Goal: Task Accomplishment & Management: Use online tool/utility

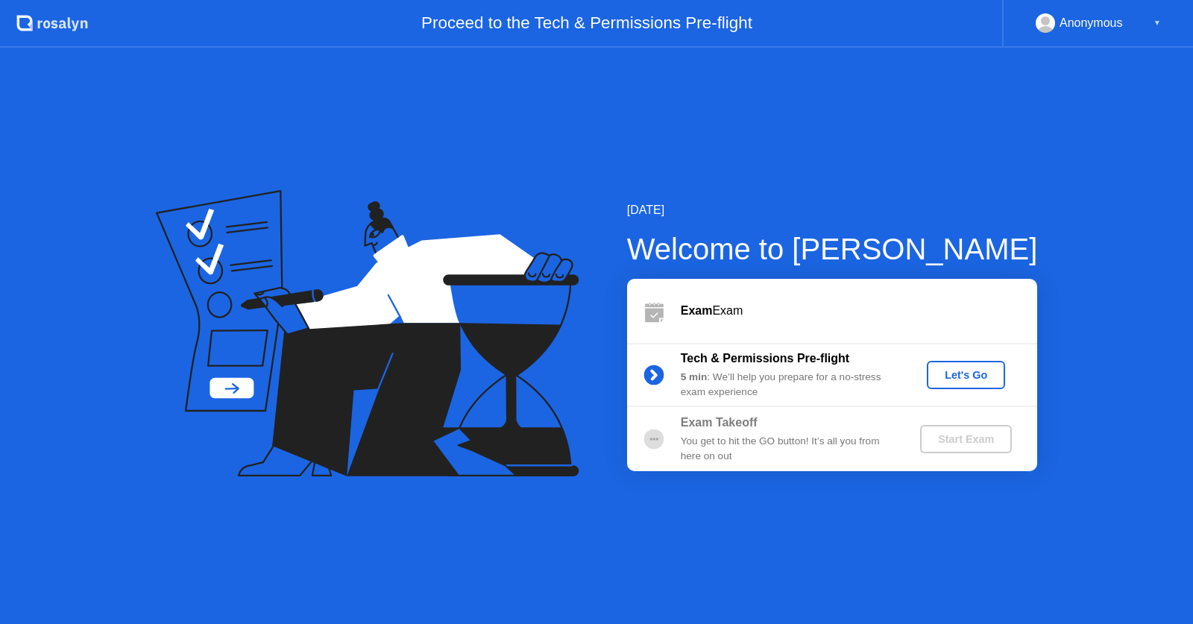
click at [966, 379] on div "Let's Go" at bounding box center [966, 375] width 66 height 12
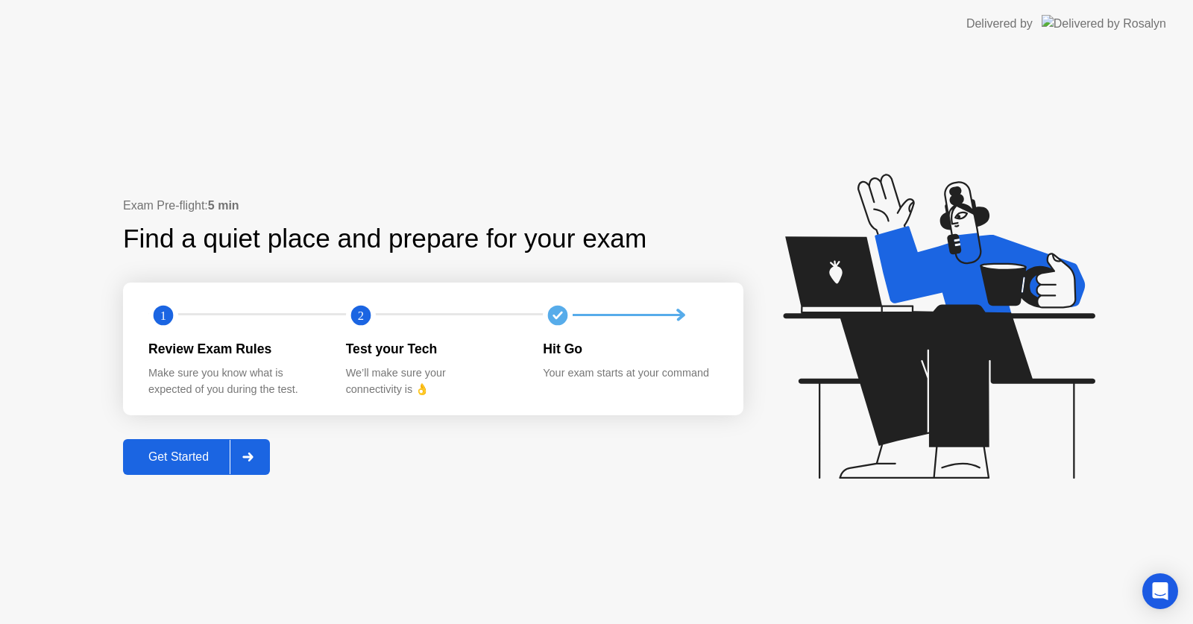
click at [236, 446] on div at bounding box center [248, 457] width 36 height 34
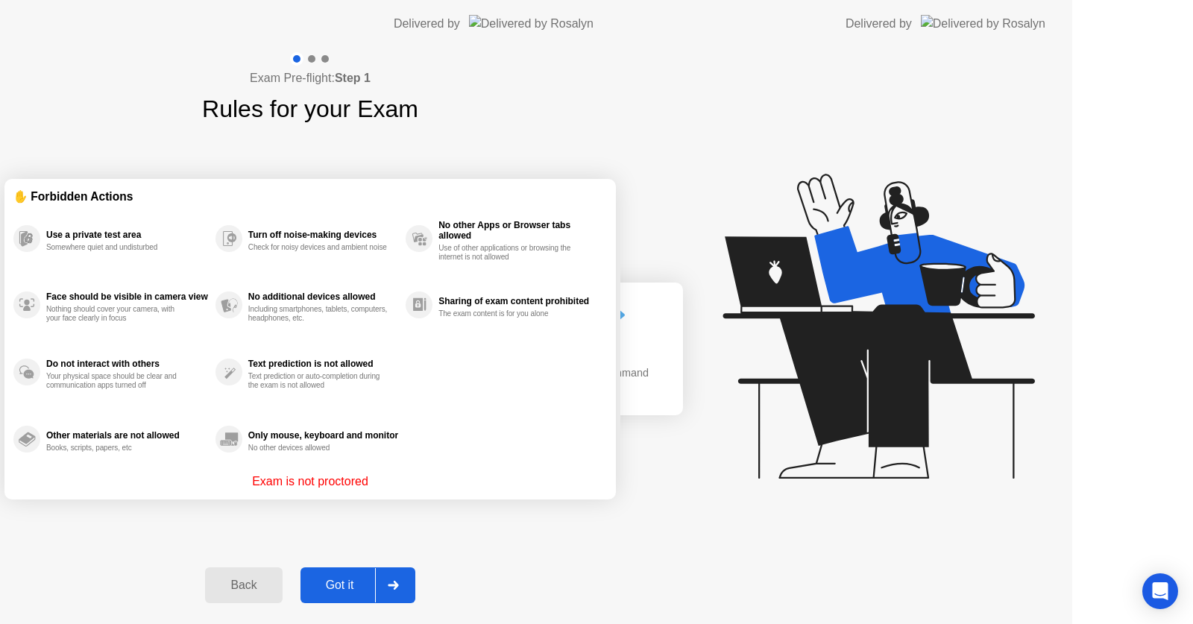
click at [237, 446] on div "Exam Pre-flight: Step 1 Rules for your Exam ✋ Forbidden Actions Use a private t…" at bounding box center [310, 336] width 620 height 576
click at [239, 446] on div "Exam Pre-flight: Step 1 Rules for your Exam ✋ Forbidden Actions Use a private t…" at bounding box center [310, 336] width 620 height 576
click at [242, 446] on div "Exam Pre-flight: Step 1 Rules for your Exam ✋ Forbidden Actions Use a private t…" at bounding box center [310, 336] width 620 height 576
click at [245, 446] on div "Exam Pre-flight: Step 1 Rules for your Exam ✋ Forbidden Actions Use a private t…" at bounding box center [310, 336] width 620 height 576
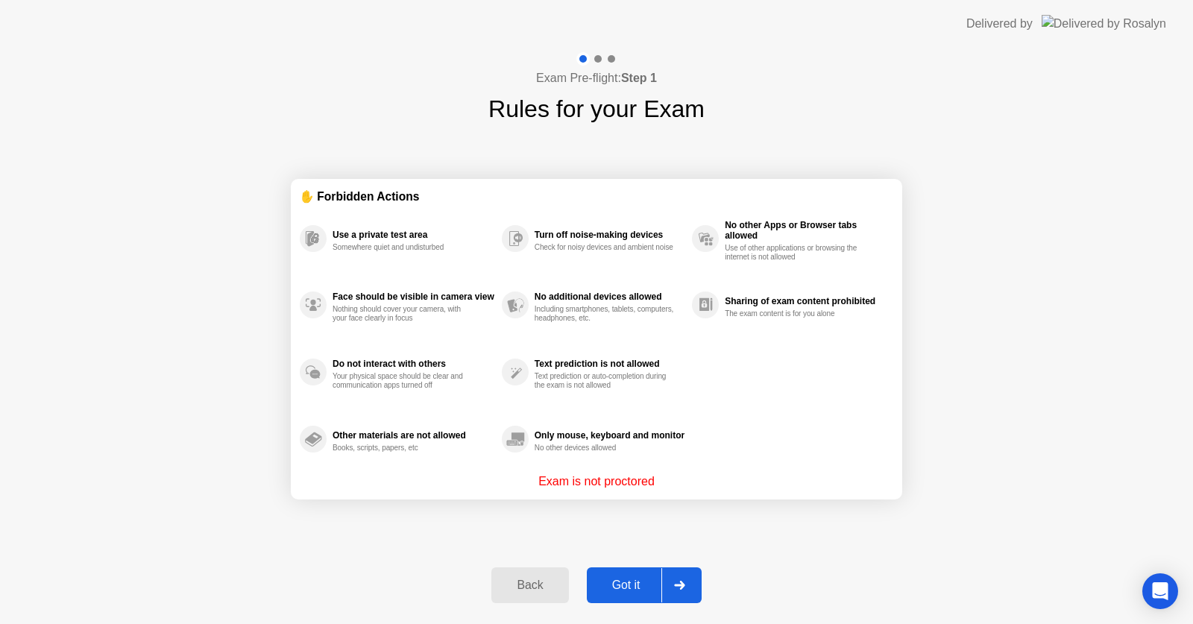
click at [687, 593] on div at bounding box center [679, 585] width 36 height 34
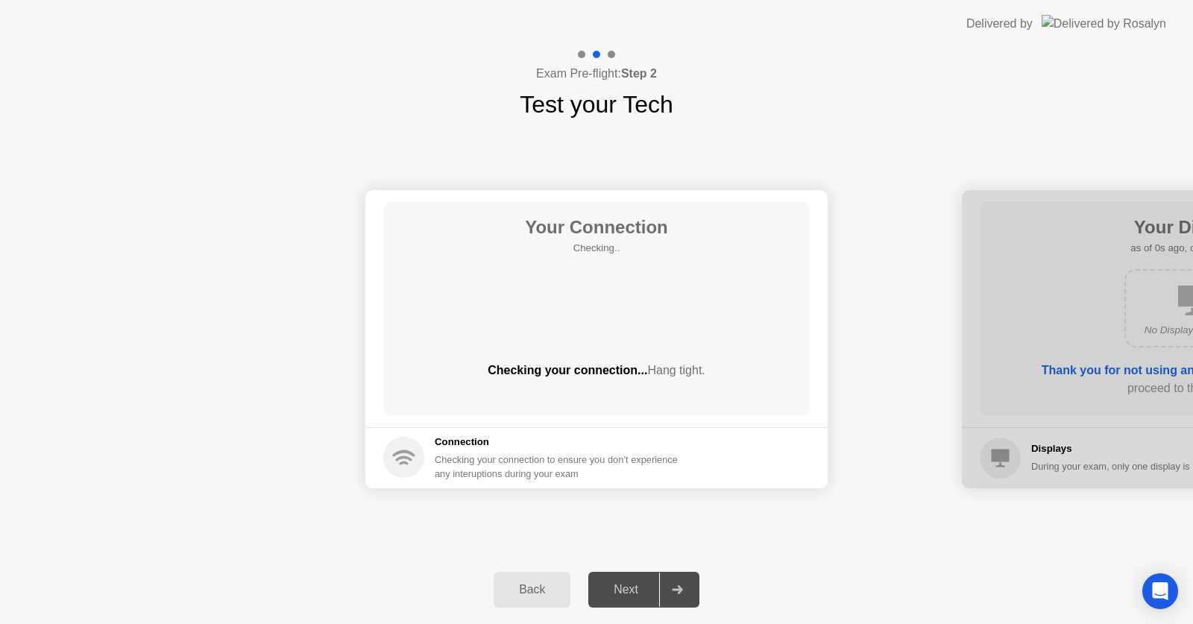
click at [677, 593] on icon at bounding box center [677, 589] width 11 height 9
click at [672, 593] on icon at bounding box center [677, 589] width 11 height 9
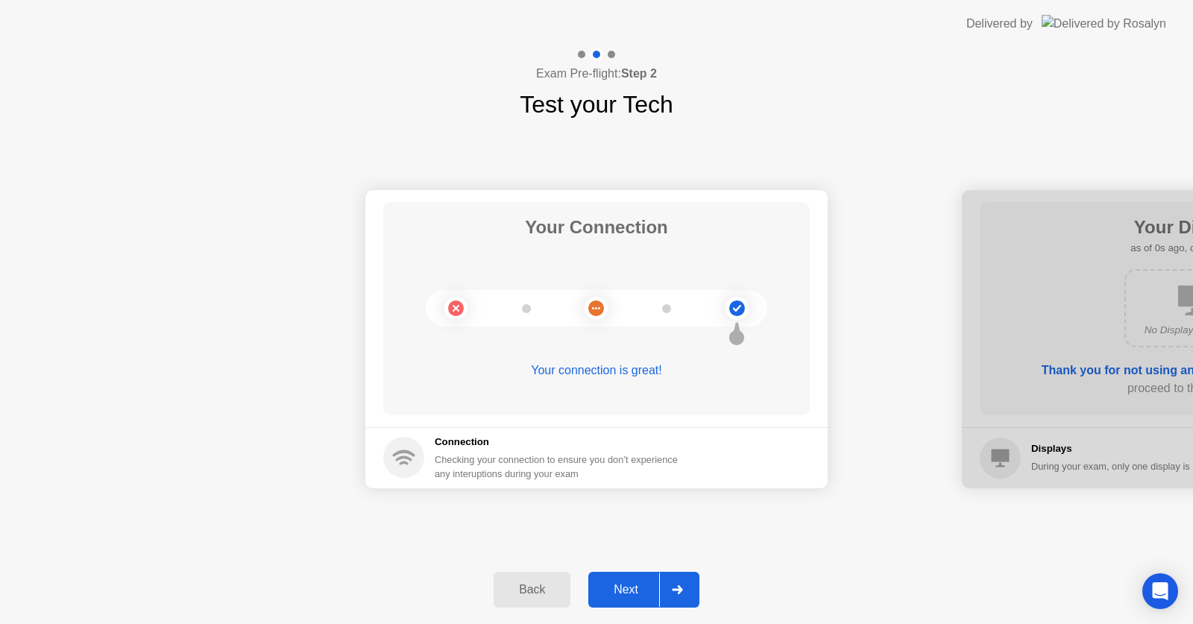
click at [671, 580] on div at bounding box center [677, 590] width 36 height 34
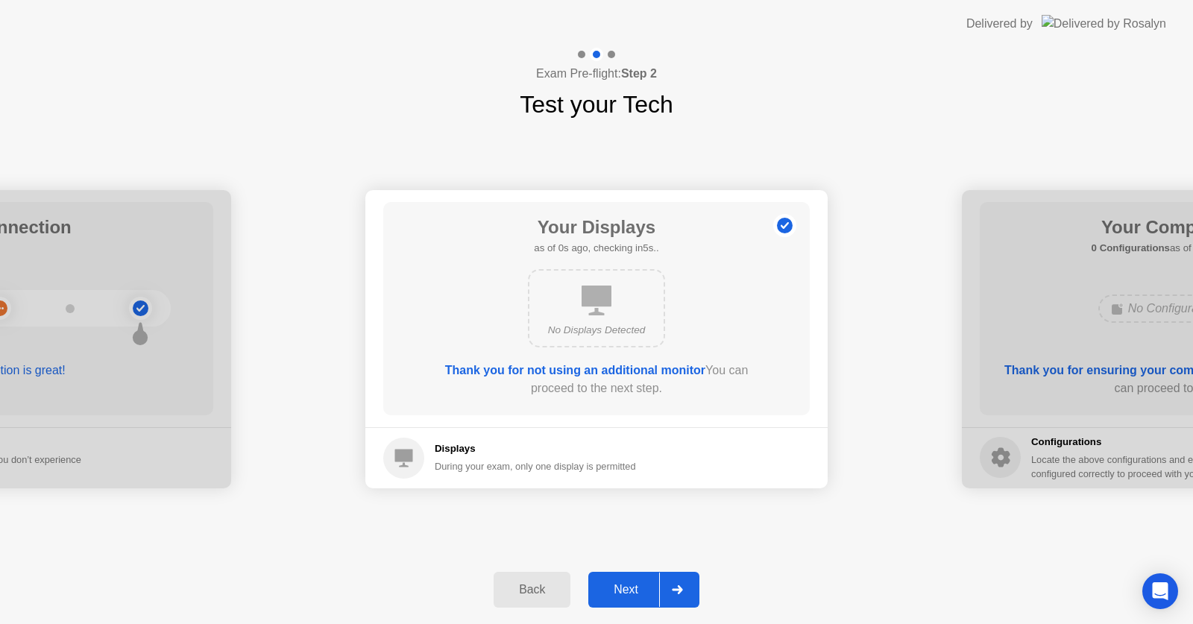
click at [669, 580] on div at bounding box center [677, 590] width 36 height 34
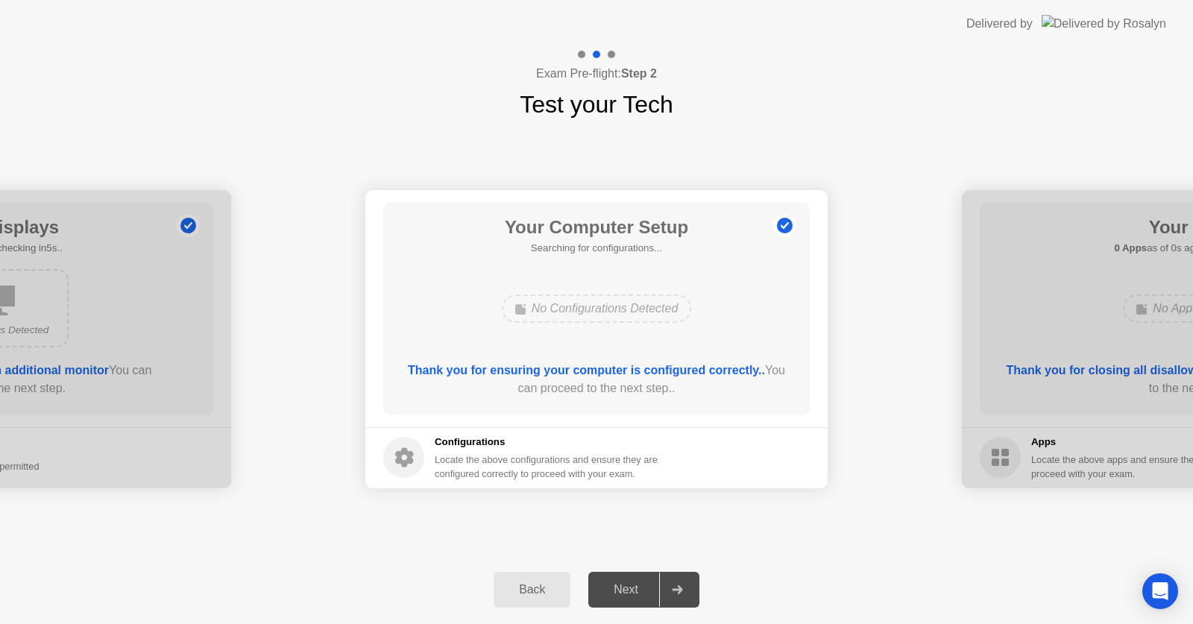
click at [669, 580] on div at bounding box center [677, 590] width 36 height 34
click at [667, 582] on div at bounding box center [677, 590] width 36 height 34
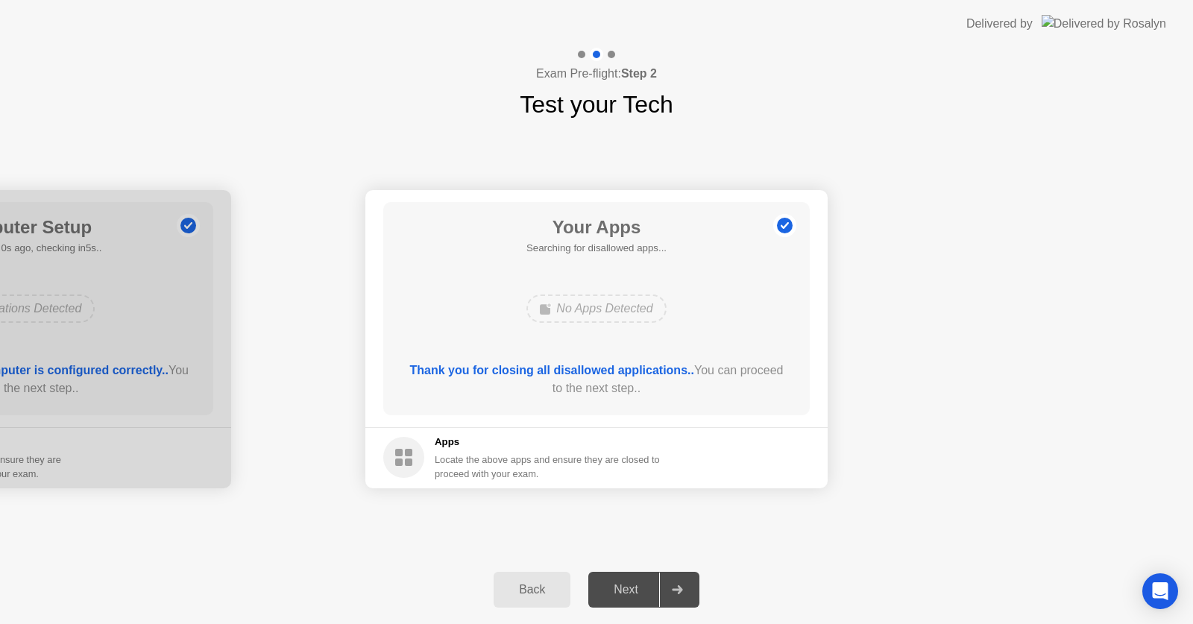
click at [667, 582] on div at bounding box center [677, 590] width 36 height 34
click at [666, 582] on div at bounding box center [677, 590] width 36 height 34
click at [664, 585] on div at bounding box center [677, 590] width 36 height 34
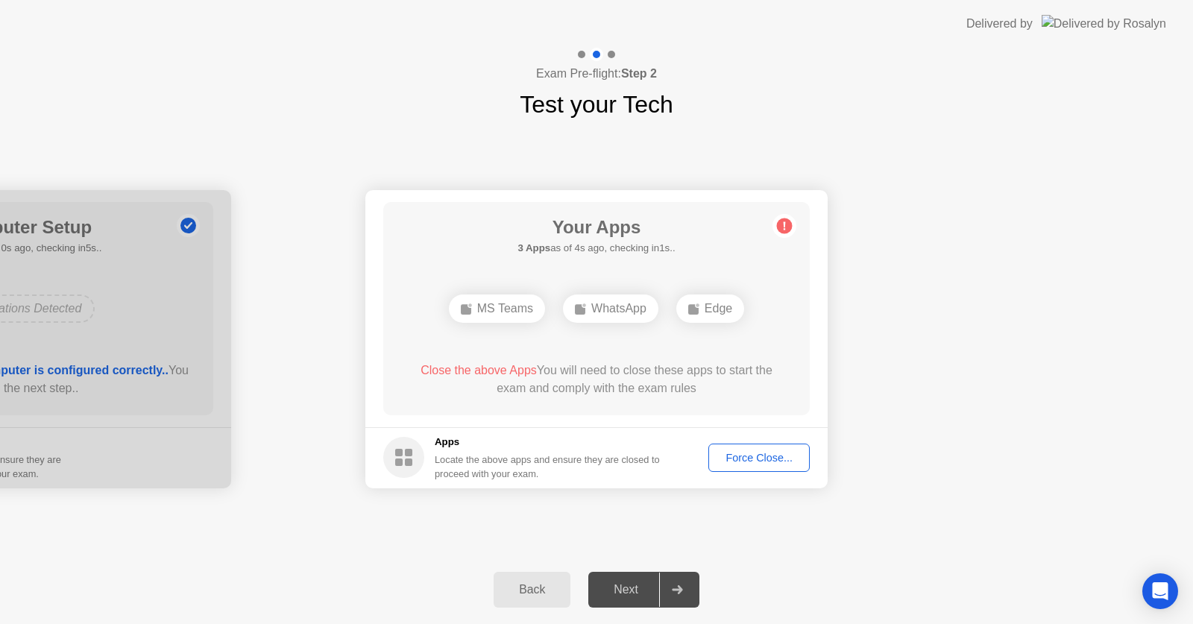
click at [770, 447] on button "Force Close..." at bounding box center [758, 458] width 101 height 28
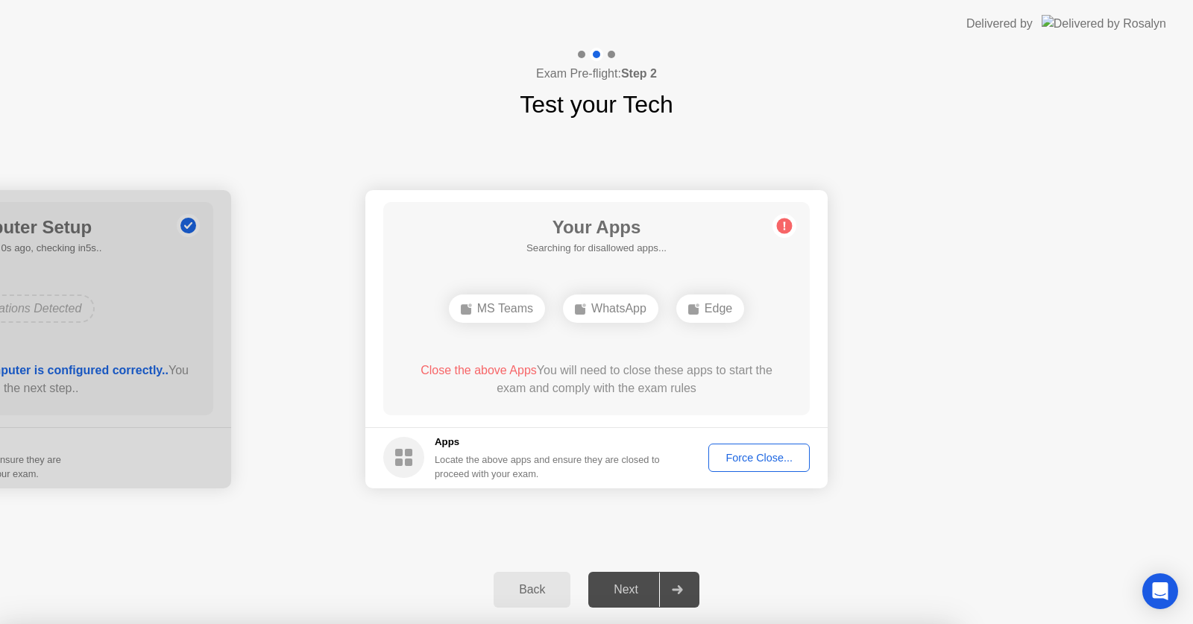
click at [763, 623] on div at bounding box center [596, 624] width 1193 height 0
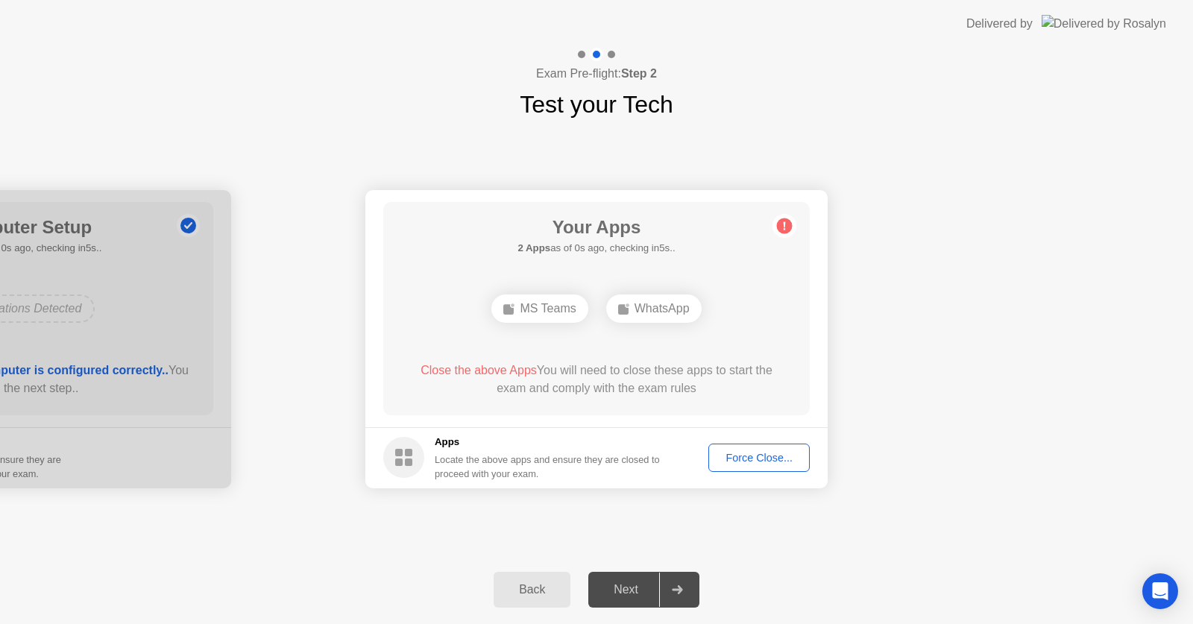
drag, startPoint x: 658, startPoint y: 403, endPoint x: 648, endPoint y: 434, distance: 32.1
click at [658, 403] on div "Your Apps 2 Apps as of 0s ago, checking in5s.. MS Teams WhatsApp Close the abov…" at bounding box center [596, 308] width 426 height 213
drag, startPoint x: 800, startPoint y: 523, endPoint x: 794, endPoint y: 511, distance: 12.7
click at [801, 522] on div "Your Connection Your connection is great! Connection Checking your connection t…" at bounding box center [596, 338] width 1193 height 433
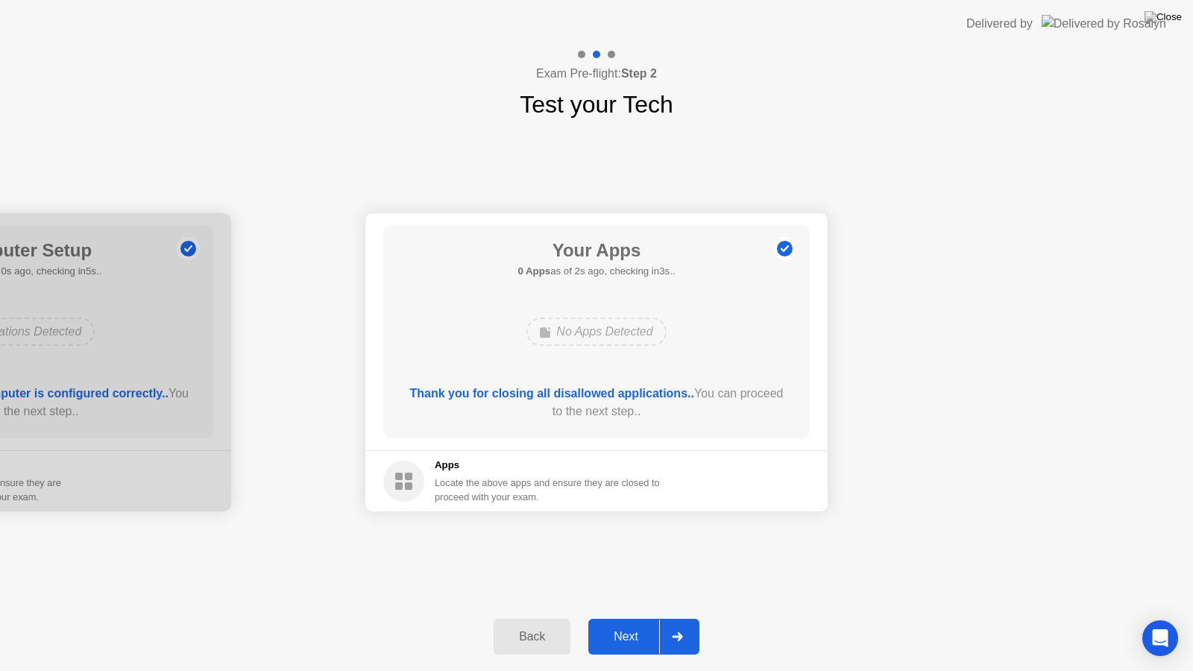
click at [667, 623] on div at bounding box center [677, 637] width 36 height 34
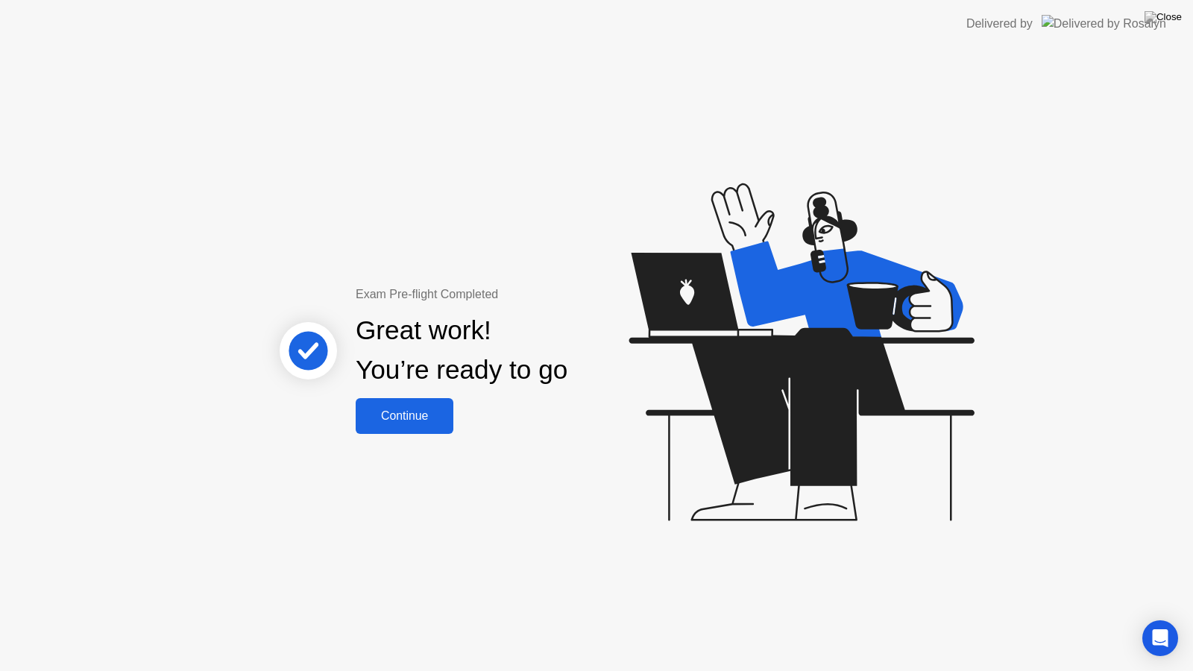
click at [381, 409] on div "Continue" at bounding box center [404, 415] width 89 height 13
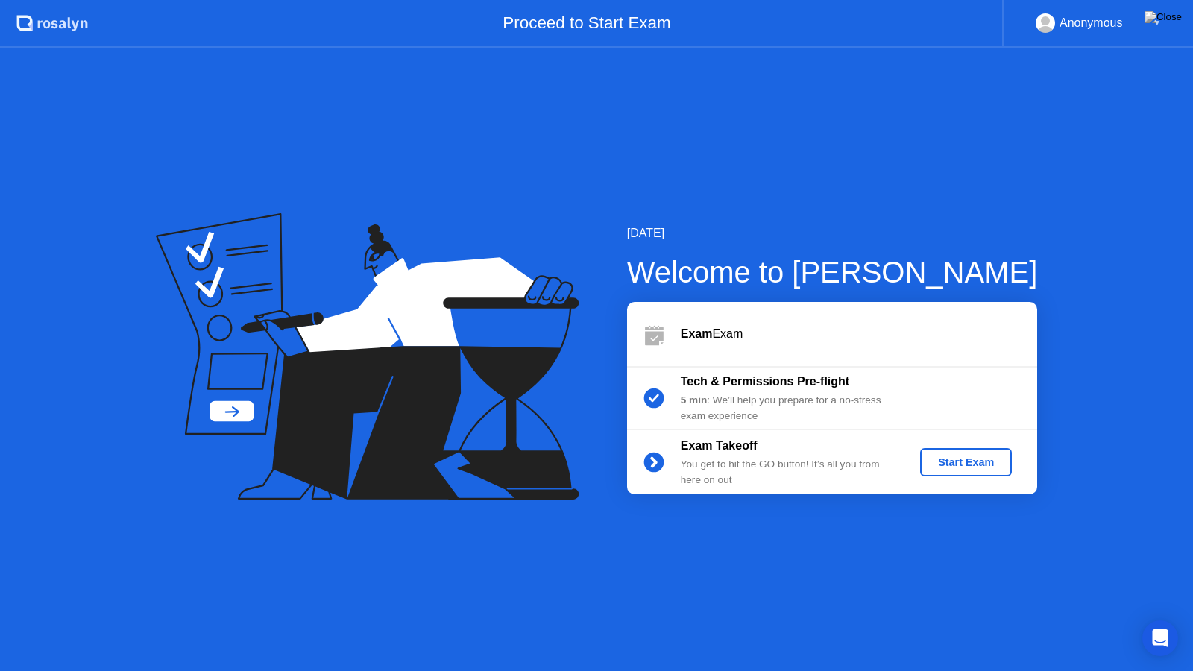
click at [970, 437] on div "Exam Takeoff You get to hit the GO button! It’s all you from here on out Start …" at bounding box center [832, 462] width 410 height 64
click at [961, 473] on button "Start Exam" at bounding box center [966, 462] width 92 height 28
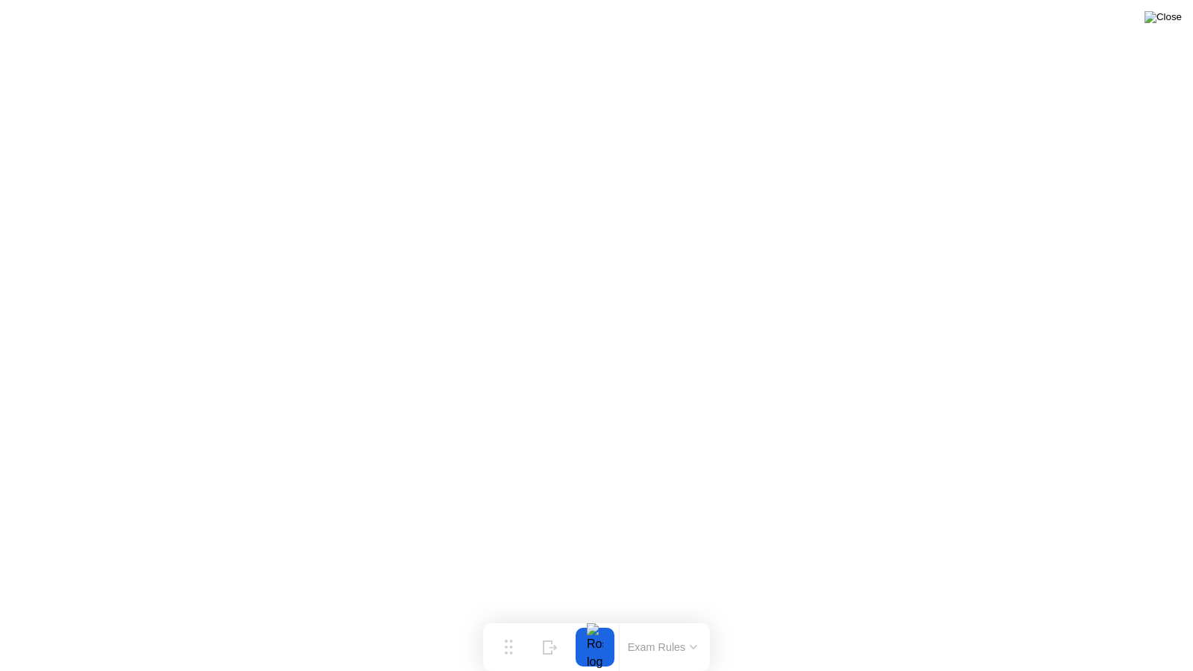
click at [1171, 21] on img at bounding box center [1162, 17] width 37 height 12
